Goal: Transaction & Acquisition: Purchase product/service

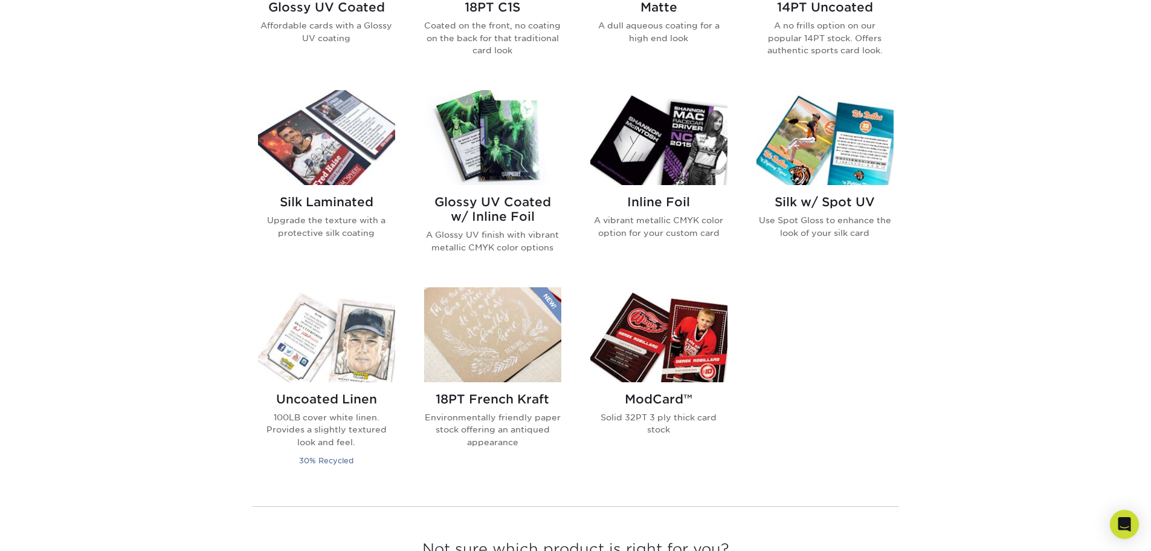
scroll to position [725, 0]
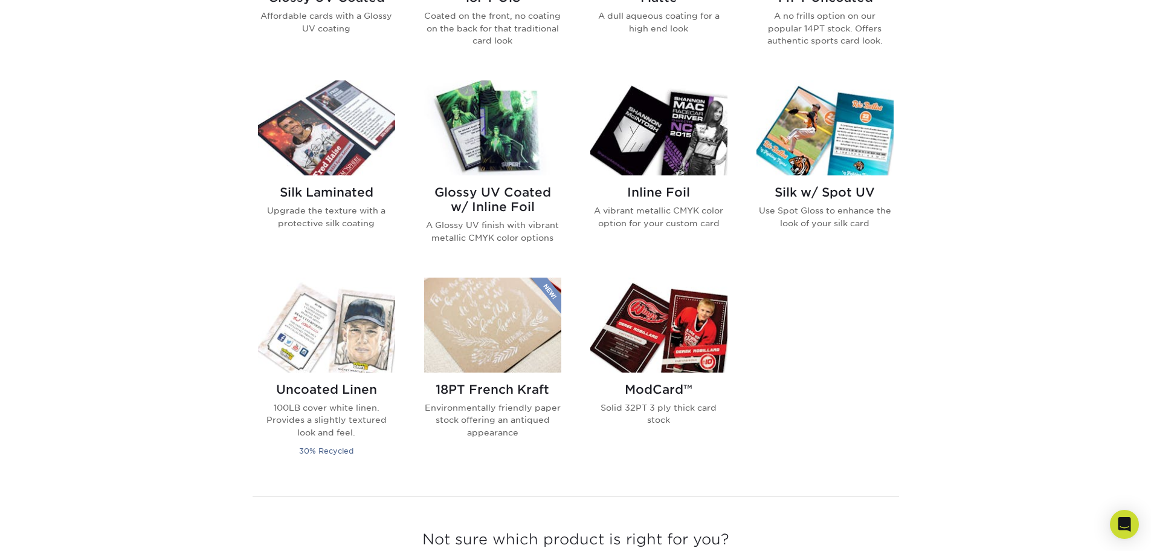
click at [484, 140] on img at bounding box center [492, 127] width 137 height 95
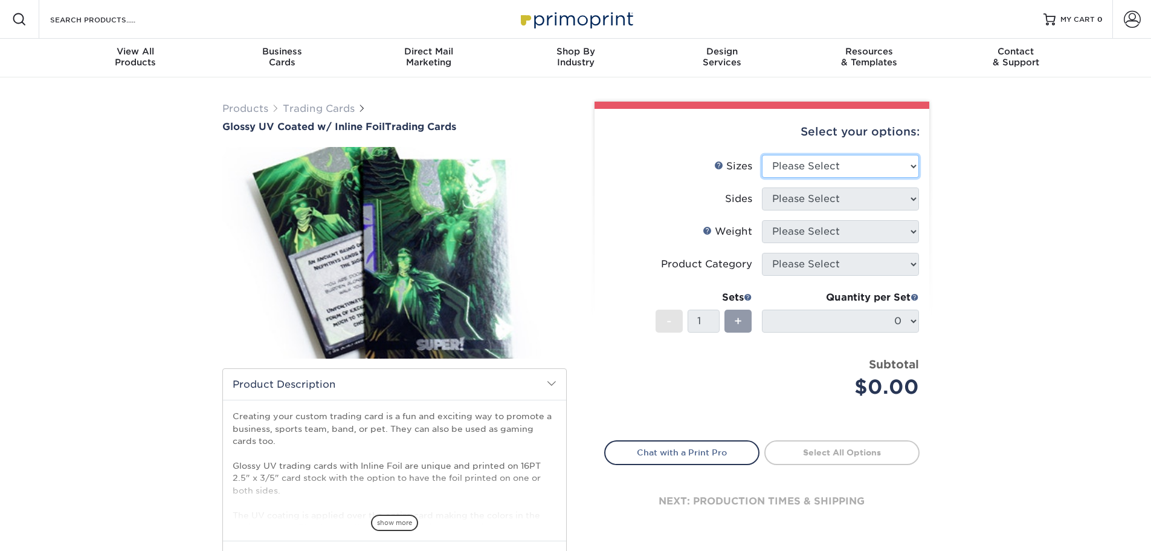
click at [859, 161] on select "Please Select 2.5" x 3.5"" at bounding box center [840, 166] width 157 height 23
select select "2.50x3.50"
click at [762, 155] on select "Please Select 2.5" x 3.5"" at bounding box center [840, 166] width 157 height 23
click at [856, 196] on select "Please Select Print Both Sides - Foil Back Only Print Both Sides - Foil Both Si…" at bounding box center [840, 198] width 157 height 23
select select "e9e9dfb3-fba1-4d60-972c-fd9ca5904d33"
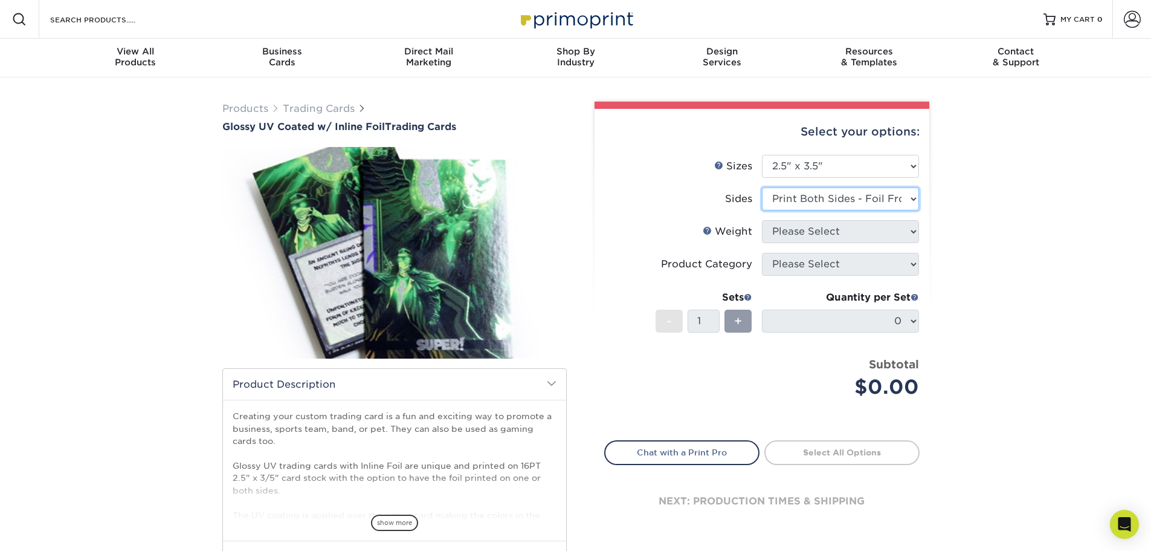
click at [762, 187] on select "Please Select Print Both Sides - Foil Back Only Print Both Sides - Foil Both Si…" at bounding box center [840, 198] width 157 height 23
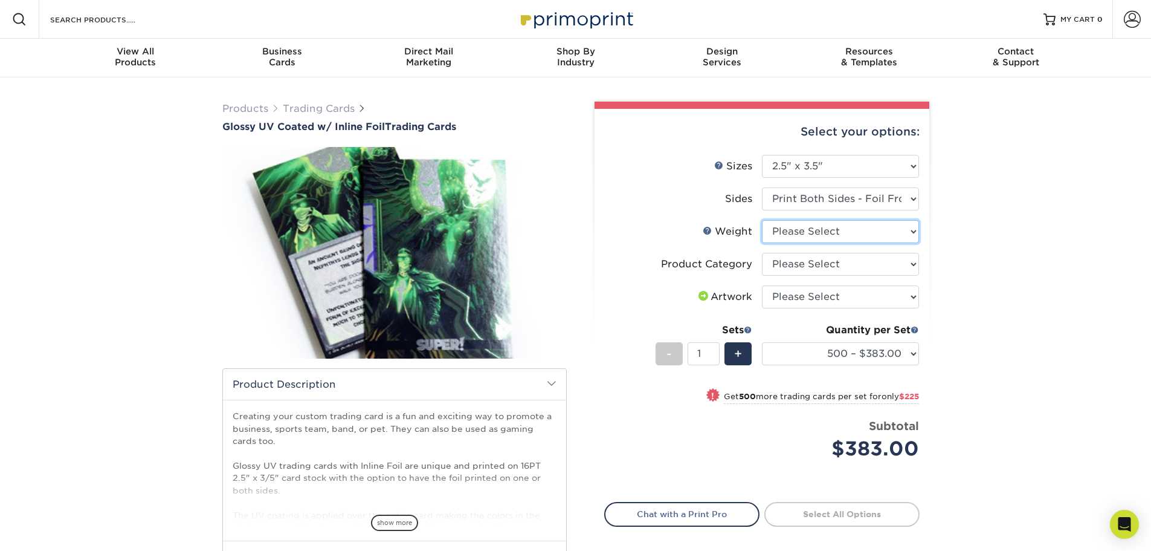
click at [831, 230] on select "Please Select 16PT" at bounding box center [840, 231] width 157 height 23
select select "16PT"
click at [762, 220] on select "Please Select 16PT" at bounding box center [840, 231] width 157 height 23
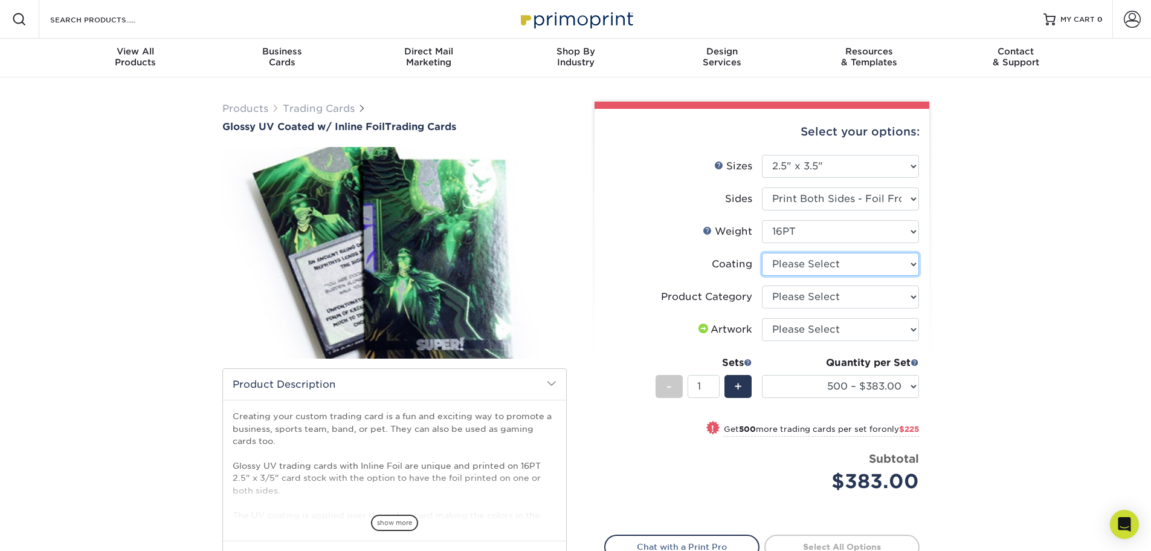
click at [823, 262] on select at bounding box center [840, 264] width 157 height 23
select select "ae367451-b2b8-45df-a344-0f05b6a12993"
click at [762, 253] on select at bounding box center [840, 264] width 157 height 23
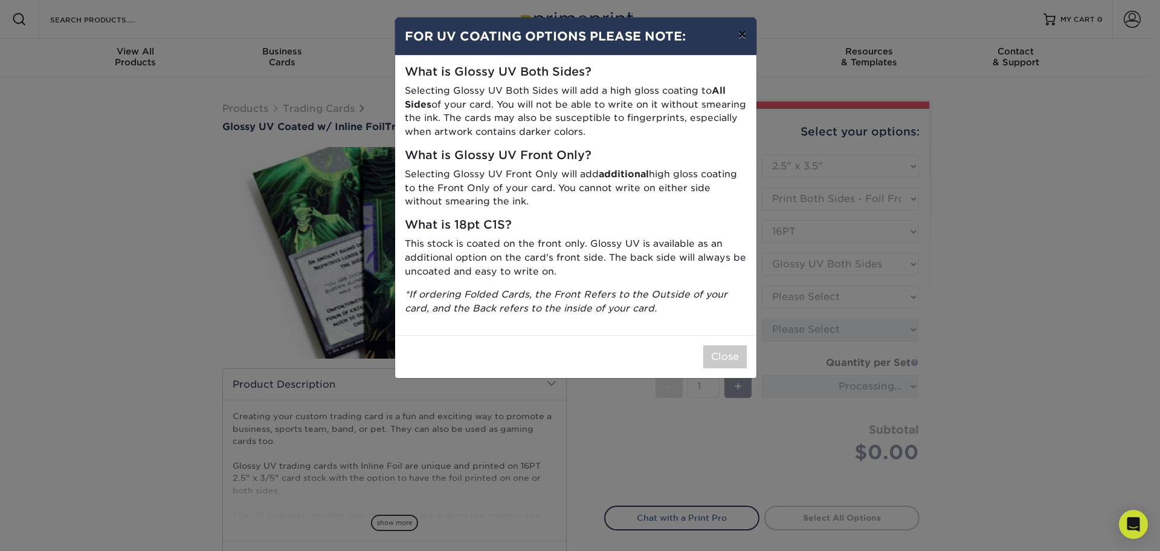
click at [746, 34] on button "×" at bounding box center [742, 35] width 28 height 34
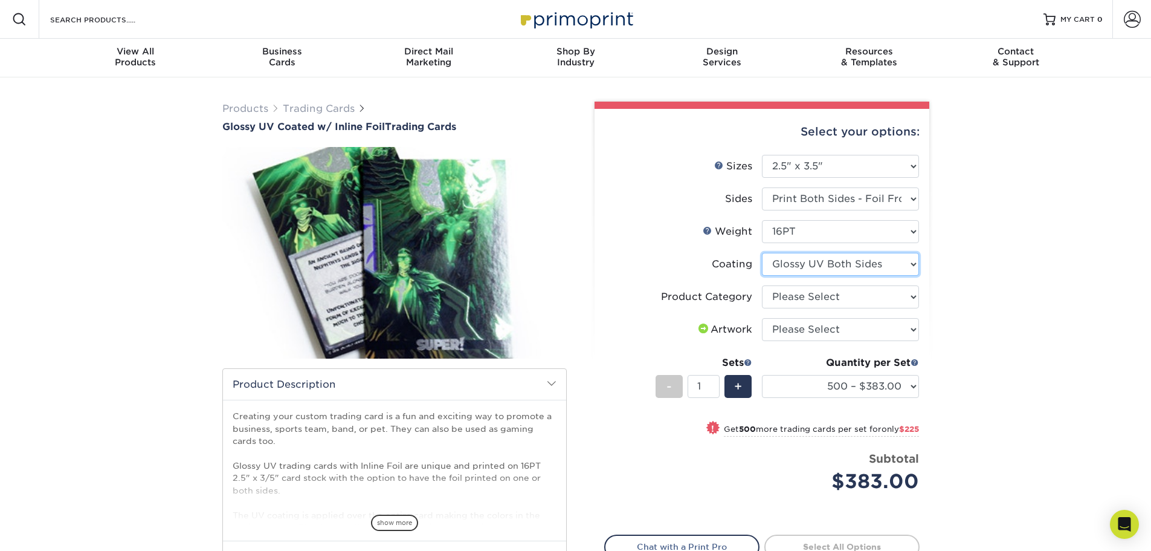
click at [839, 262] on select at bounding box center [840, 264] width 157 height 23
click at [762, 253] on select at bounding box center [840, 264] width 157 height 23
click at [828, 299] on select "Please Select Trading Cards" at bounding box center [840, 296] width 157 height 23
select select "c2f9bce9-36c2-409d-b101-c29d9d031e18"
click at [762, 285] on select "Please Select Trading Cards" at bounding box center [840, 296] width 157 height 23
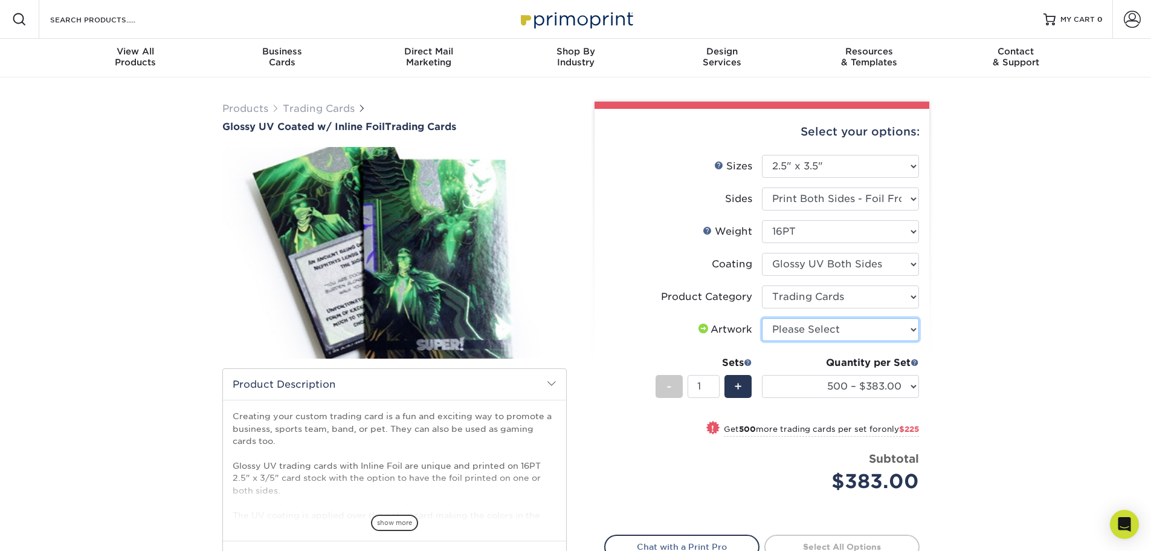
click at [817, 329] on select "Please Select I will upload files I need a design - $100" at bounding box center [840, 329] width 157 height 23
select select "upload"
click at [762, 318] on select "Please Select I will upload files I need a design - $100" at bounding box center [840, 329] width 157 height 23
click at [1041, 357] on div "Products Trading Cards Glossy UV Coated w/ Inline Foil Trading Cards /" at bounding box center [575, 380] width 1151 height 607
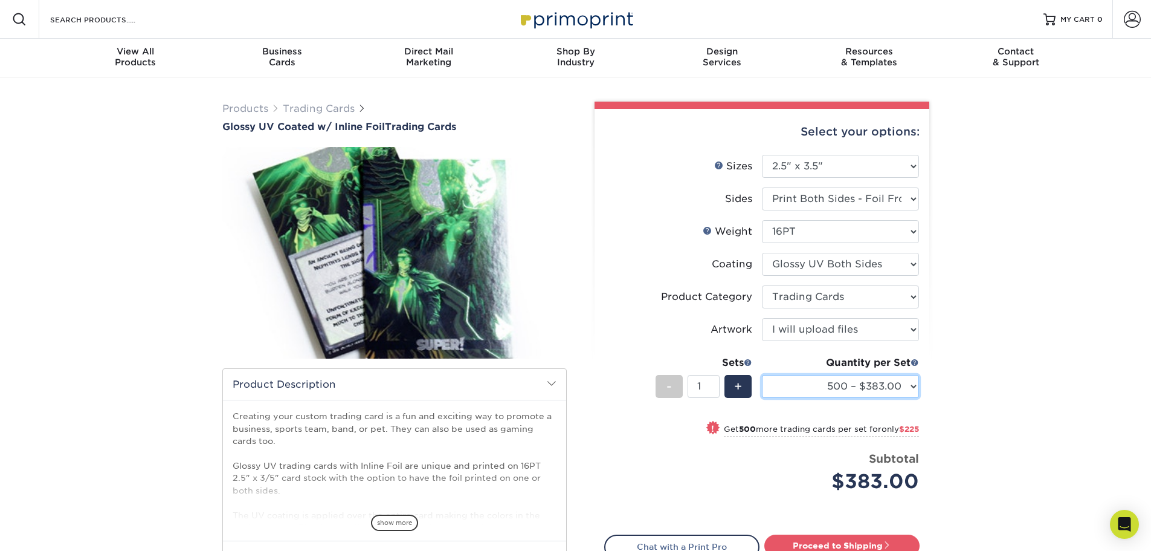
click at [910, 384] on select "500 – $383.00 1000 – $608.00 2500 – $883.00 5000 – $1252.00" at bounding box center [840, 386] width 157 height 23
click at [762, 375] on select "500 – $383.00 1000 – $608.00 2500 – $883.00 5000 – $1252.00" at bounding box center [840, 386] width 157 height 23
click at [928, 380] on div "Select your options: Sizes Help Sizes Please Select 2.5" x 3.5" Sides Please Se…" at bounding box center [762, 375] width 335 height 532
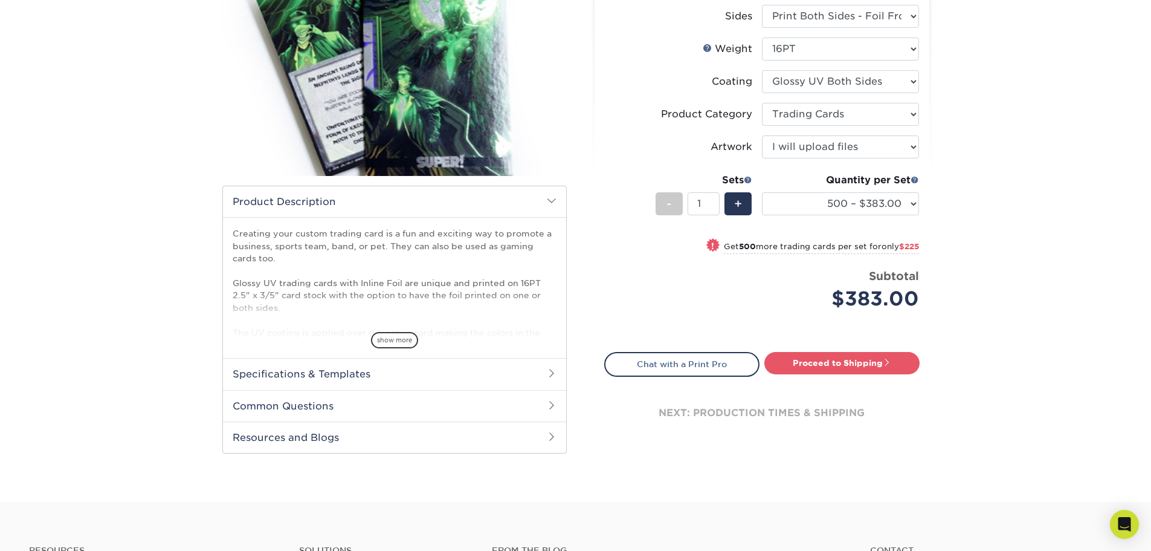
scroll to position [121, 0]
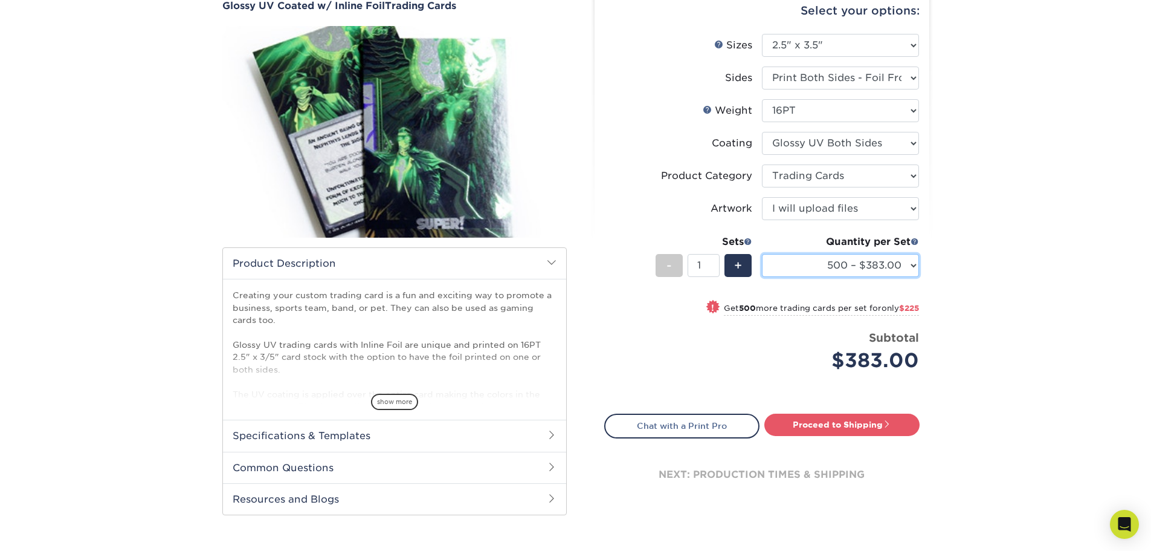
click at [844, 267] on select "500 – $383.00 1000 – $608.00 2500 – $883.00 5000 – $1252.00" at bounding box center [840, 265] width 157 height 23
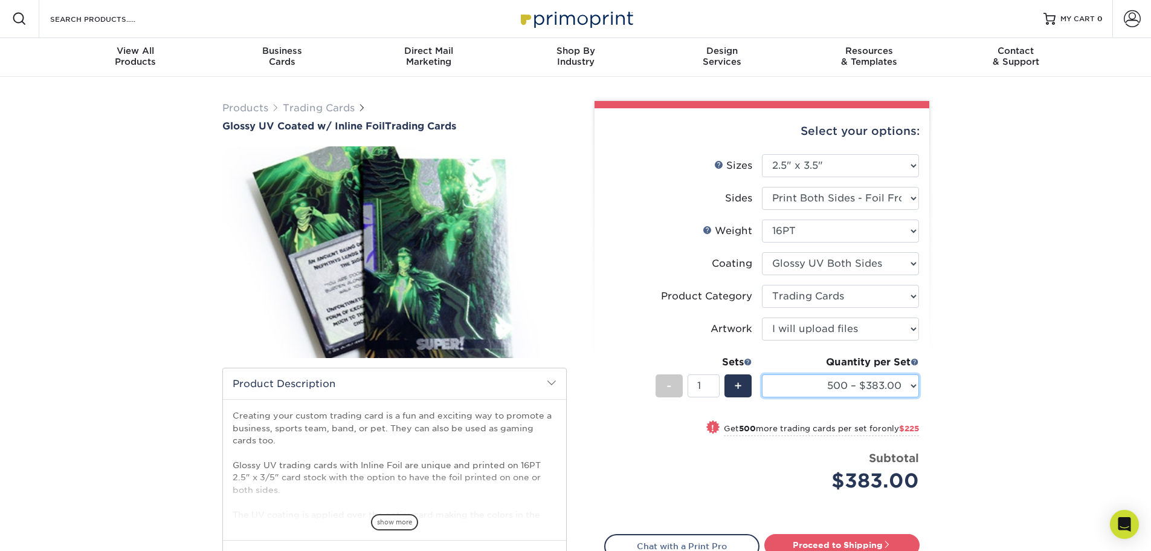
scroll to position [0, 0]
